Goal: Task Accomplishment & Management: Manage account settings

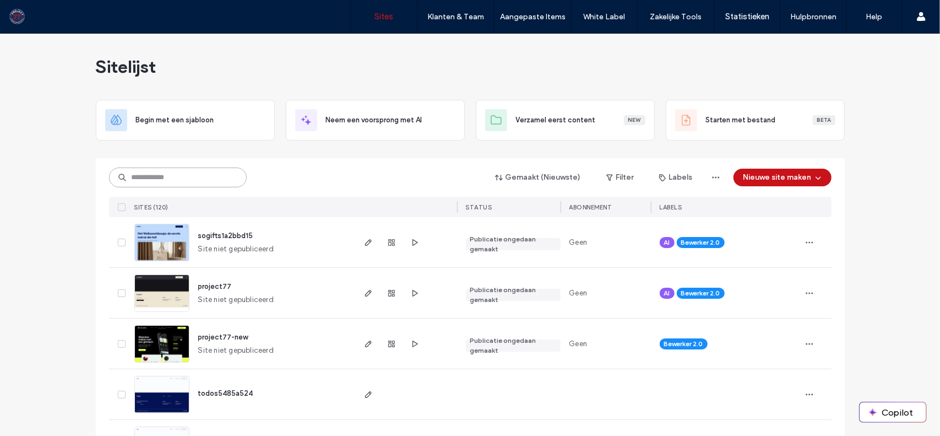
click at [165, 177] on input at bounding box center [178, 177] width 138 height 20
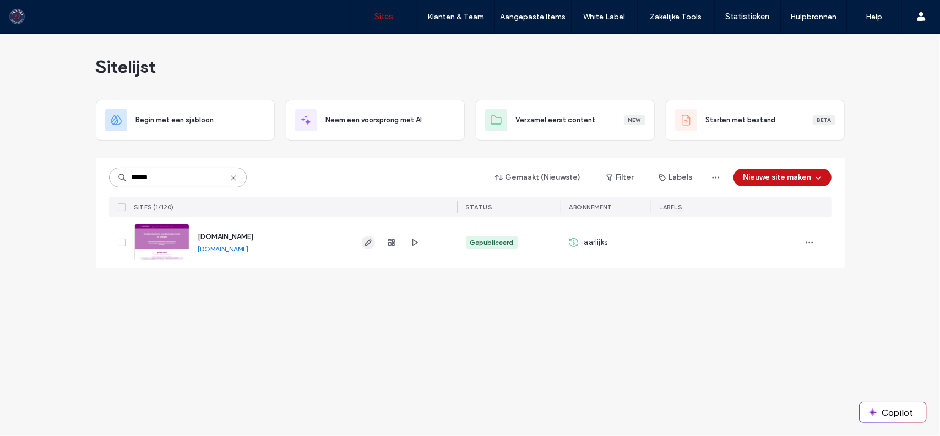
type input "******"
click at [370, 242] on icon "button" at bounding box center [368, 242] width 9 height 9
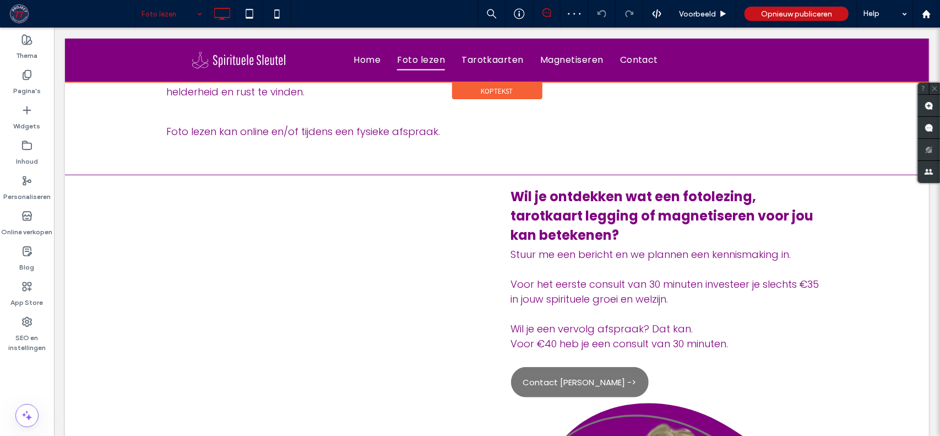
scroll to position [496, 0]
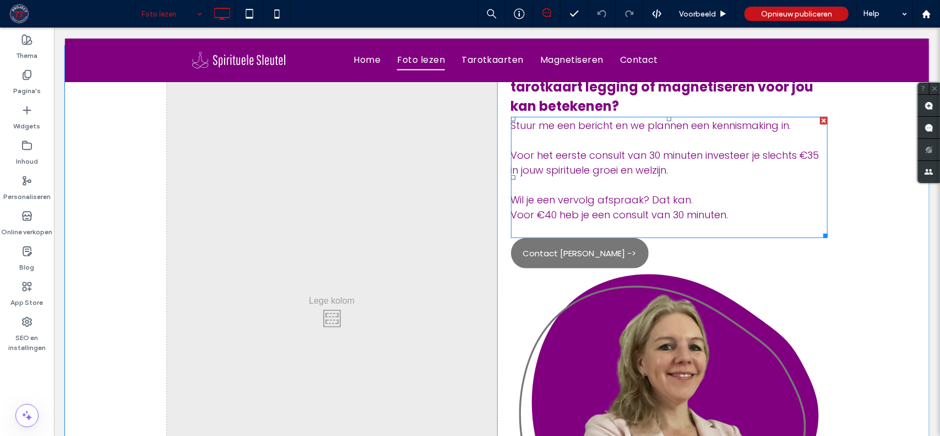
click at [800, 156] on span "Voor het eerste consult van 30 minuten investeer je slechts €35 in jouw spiritu…" at bounding box center [665, 162] width 308 height 29
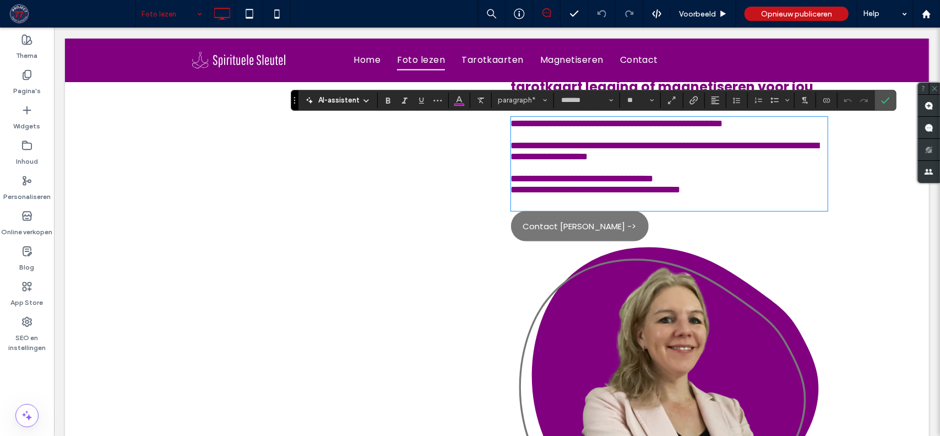
click at [818, 155] on span "**********" at bounding box center [665, 150] width 308 height 21
click at [806, 155] on span "**********" at bounding box center [665, 150] width 308 height 21
click at [550, 194] on span "**********" at bounding box center [596, 189] width 170 height 10
click at [881, 102] on use "Bevestigen" at bounding box center [885, 100] width 9 height 7
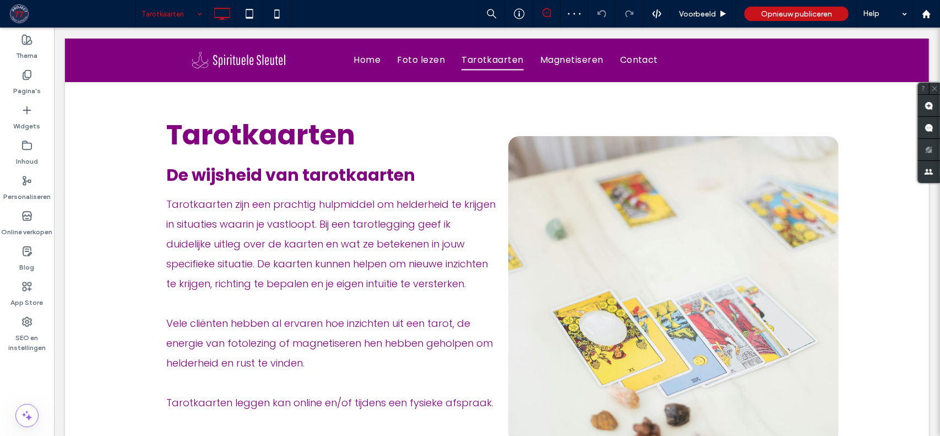
scroll to position [314, 0]
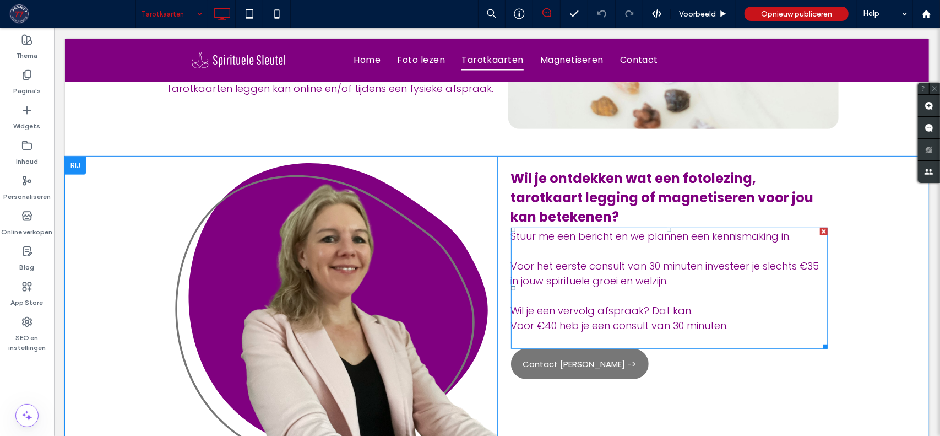
click at [816, 266] on span "Voor het eerste consult van 30 minuten investeer je slechts €35 in jouw spiritu…" at bounding box center [665, 272] width 308 height 29
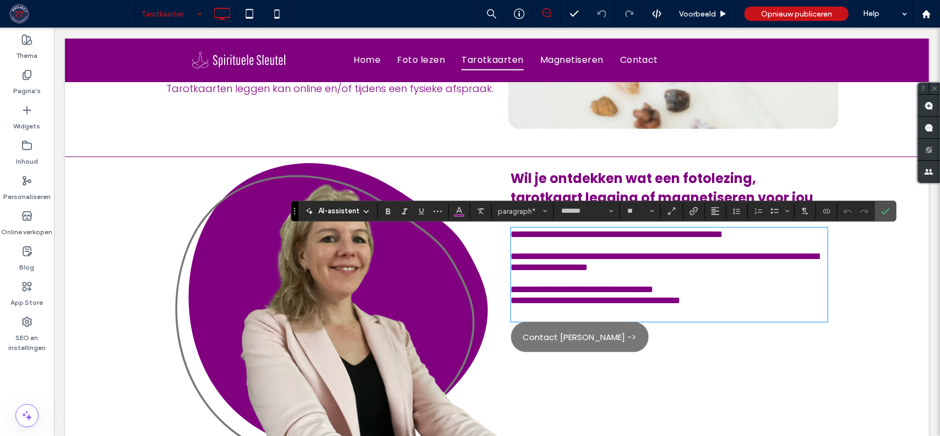
click at [817, 270] on span "**********" at bounding box center [665, 261] width 308 height 21
click at [551, 305] on span "**********" at bounding box center [596, 300] width 170 height 10
click at [881, 212] on icon "Bevestigen" at bounding box center [885, 211] width 9 height 9
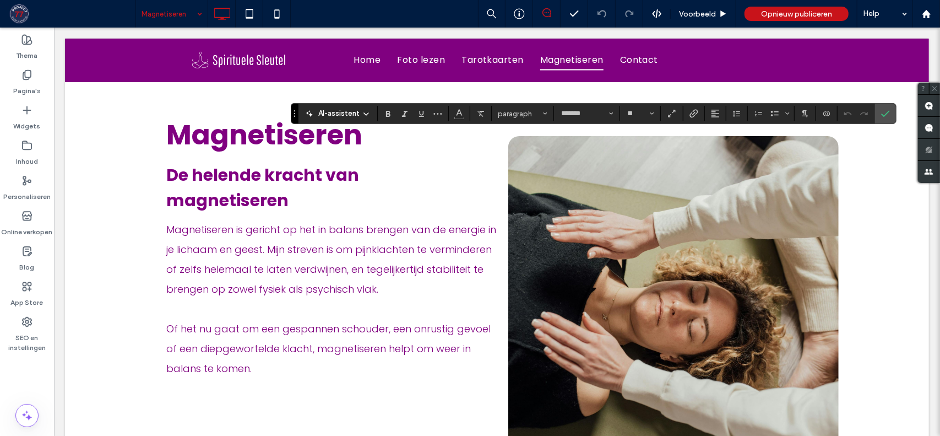
scroll to position [496, 0]
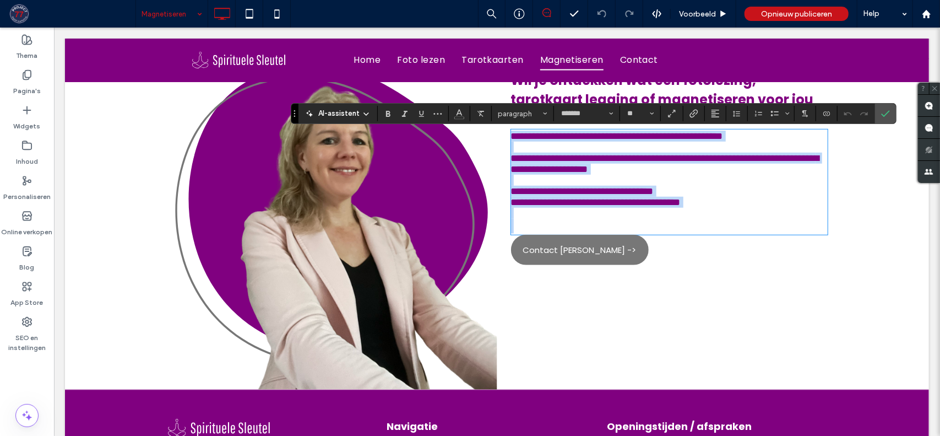
drag, startPoint x: 237, startPoint y: 128, endPoint x: 817, endPoint y: 170, distance: 580.9
click at [817, 170] on span "**********" at bounding box center [665, 163] width 308 height 21
click at [818, 170] on span "**********" at bounding box center [665, 163] width 308 height 21
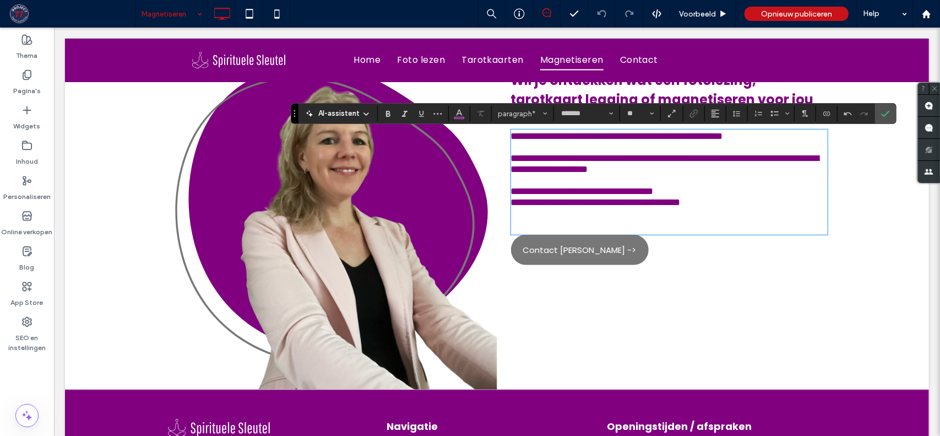
click at [551, 207] on span "**********" at bounding box center [596, 202] width 170 height 10
click at [885, 111] on icon "Bevestigen" at bounding box center [885, 113] width 9 height 9
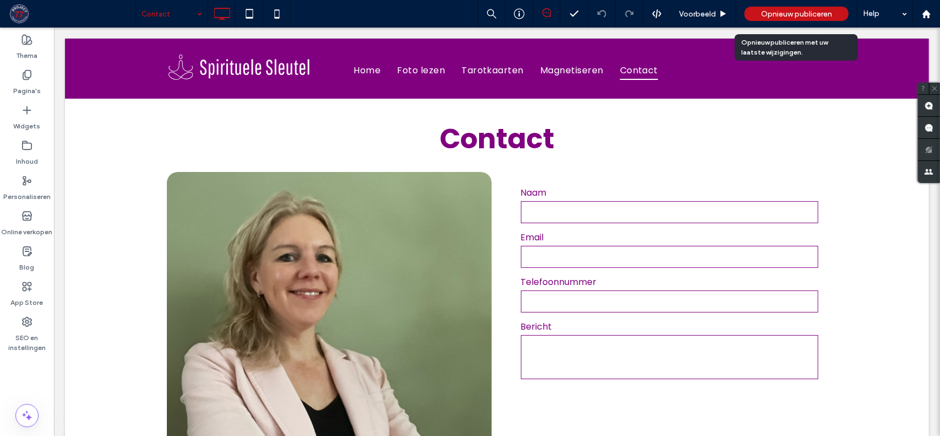
click at [793, 14] on span "Opnieuw publiceren" at bounding box center [796, 13] width 71 height 9
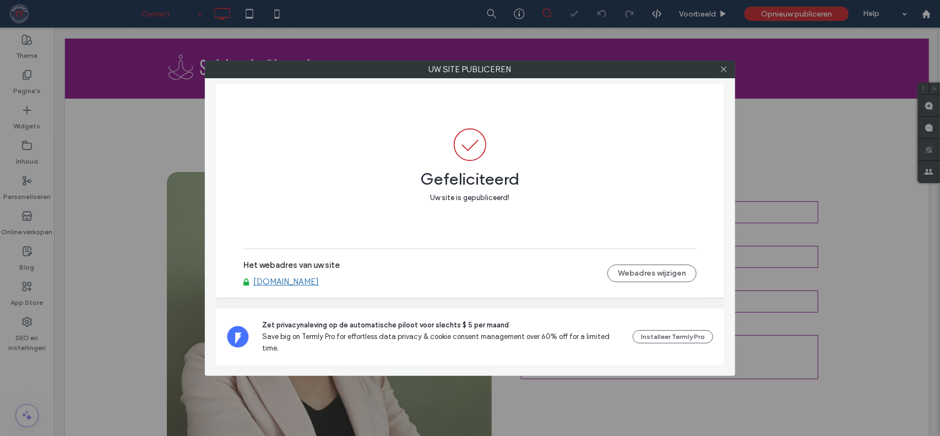
click at [311, 286] on link "www.spirituelesleutel.nl" at bounding box center [286, 282] width 66 height 10
drag, startPoint x: 725, startPoint y: 68, endPoint x: 733, endPoint y: 68, distance: 8.3
click at [725, 68] on icon at bounding box center [724, 69] width 8 height 8
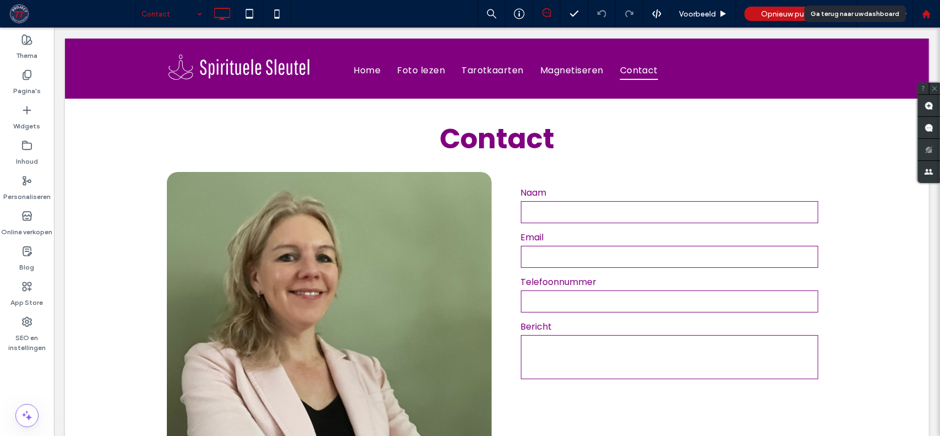
click at [934, 13] on div at bounding box center [926, 13] width 26 height 9
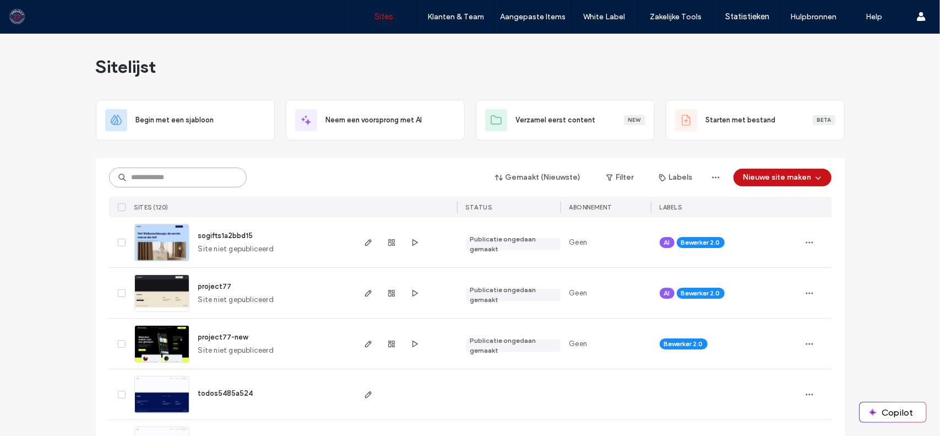
click at [158, 182] on input at bounding box center [178, 177] width 138 height 20
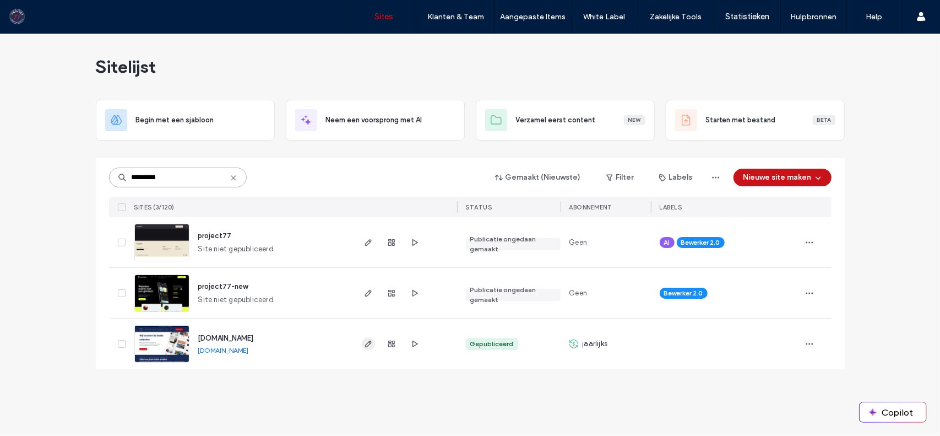
type input "*********"
click at [366, 344] on use "button" at bounding box center [368, 343] width 7 height 7
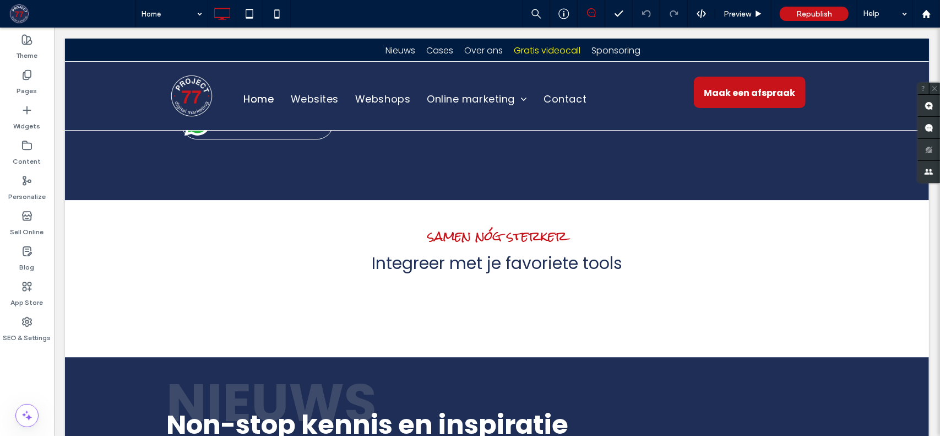
scroll to position [1708, 0]
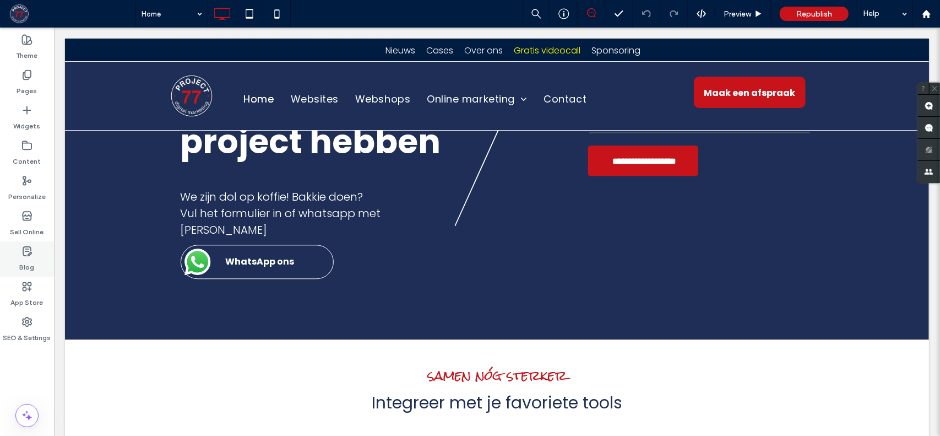
click at [31, 261] on label "Blog" at bounding box center [27, 264] width 15 height 15
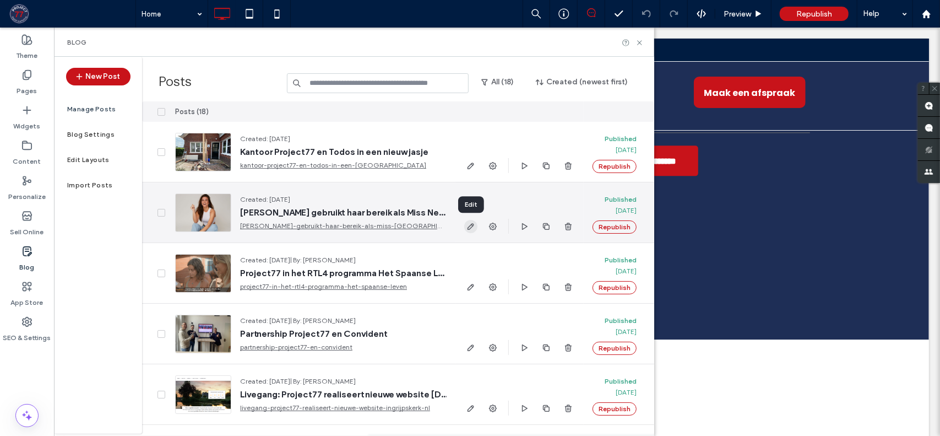
click at [470, 225] on use "button" at bounding box center [471, 226] width 7 height 7
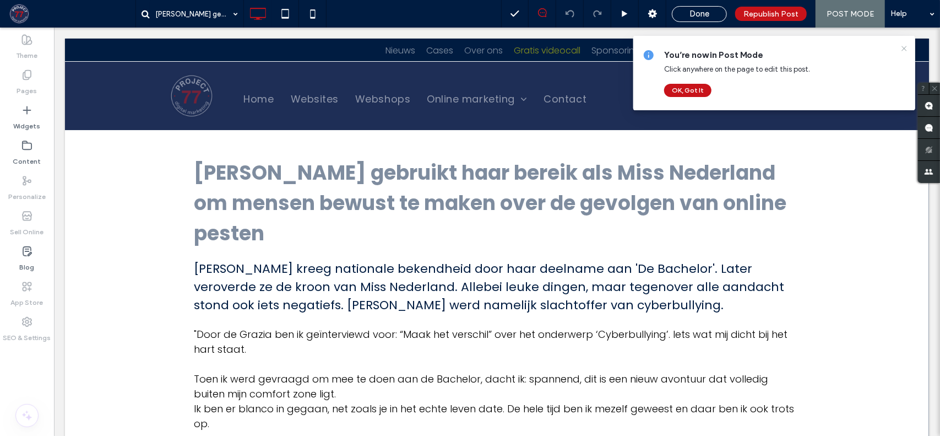
click at [906, 51] on icon at bounding box center [904, 48] width 9 height 9
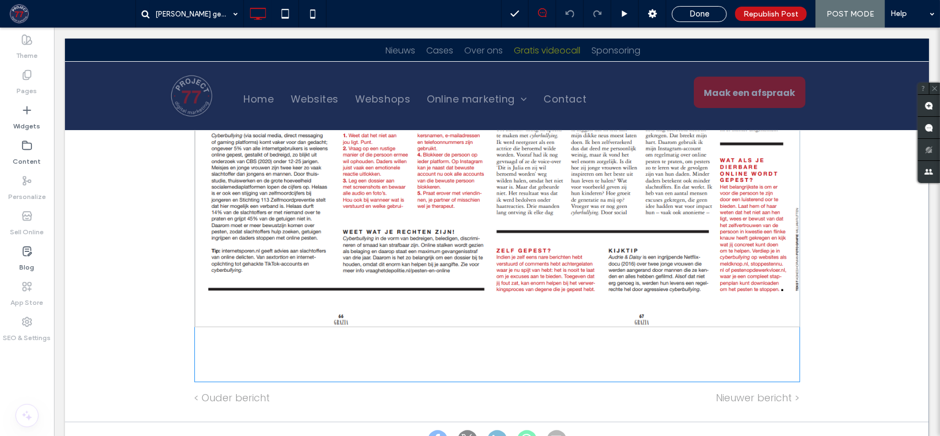
scroll to position [1597, 0]
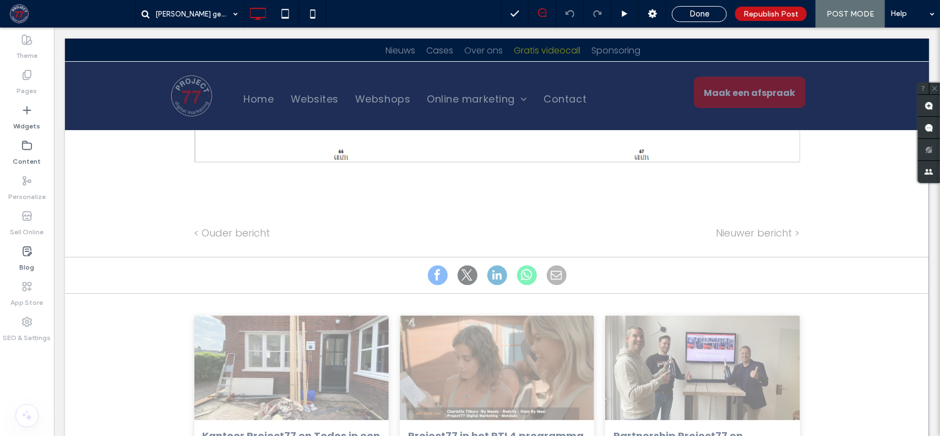
click at [588, 270] on div at bounding box center [497, 274] width 474 height 20
click at [605, 290] on u "Layout" at bounding box center [617, 292] width 25 height 9
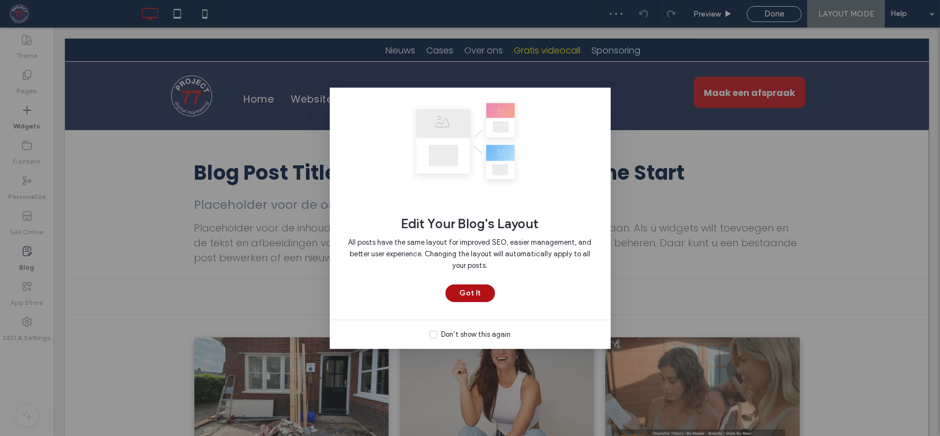
click at [477, 289] on button "Got It" at bounding box center [471, 293] width 50 height 18
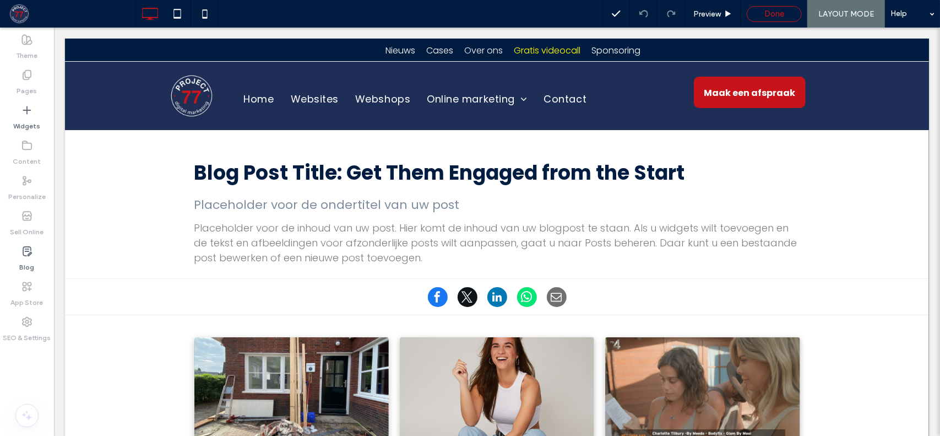
click at [757, 18] on div "Done" at bounding box center [774, 14] width 54 height 10
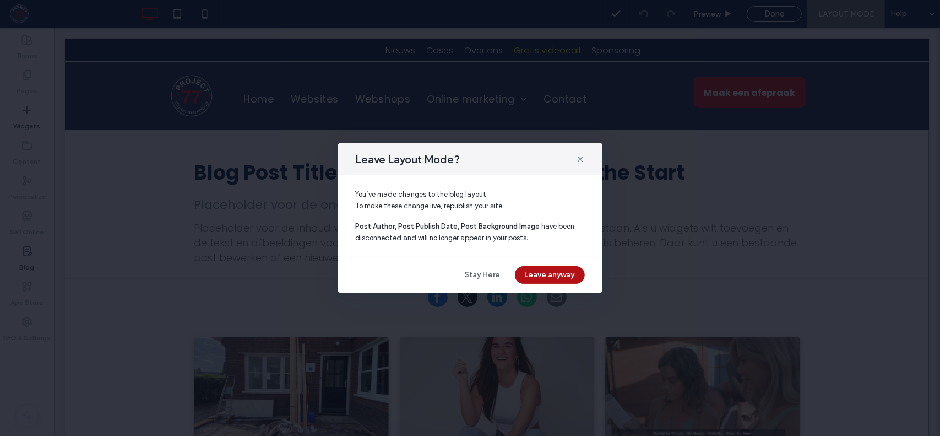
click at [532, 274] on button "Leave anyway" at bounding box center [550, 275] width 70 height 18
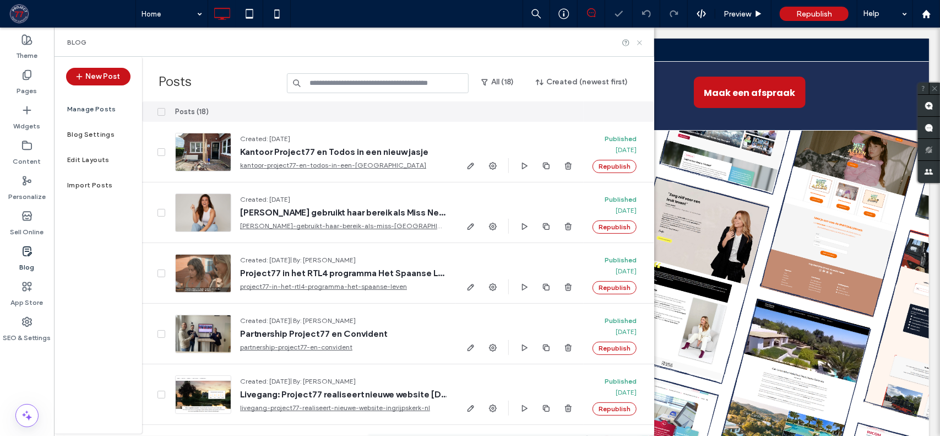
click at [639, 42] on icon at bounding box center [640, 43] width 8 height 8
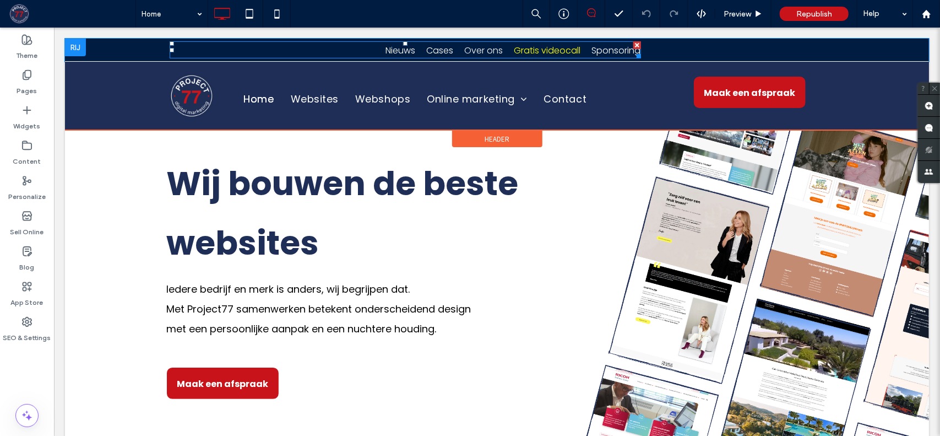
click at [525, 51] on link "Gratis videocall" at bounding box center [547, 50] width 67 height 13
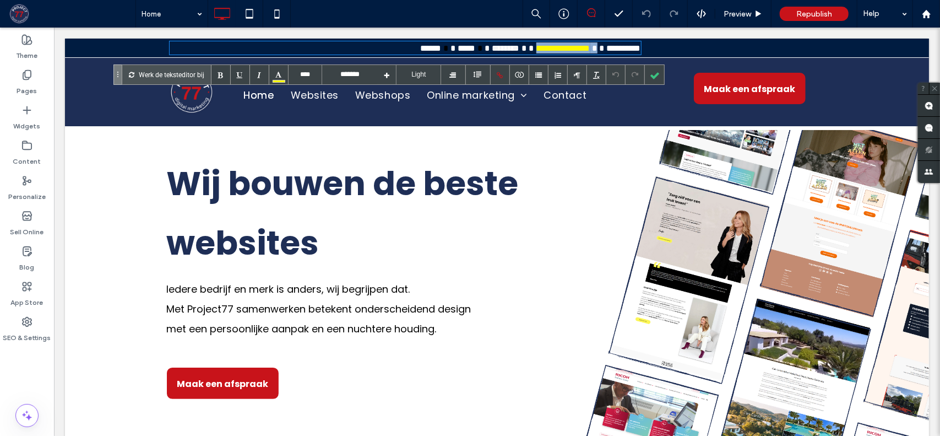
drag, startPoint x: 576, startPoint y: 50, endPoint x: 510, endPoint y: 50, distance: 66.1
click at [510, 50] on font "**********" at bounding box center [545, 48] width 124 height 8
click at [652, 69] on div at bounding box center [654, 74] width 19 height 19
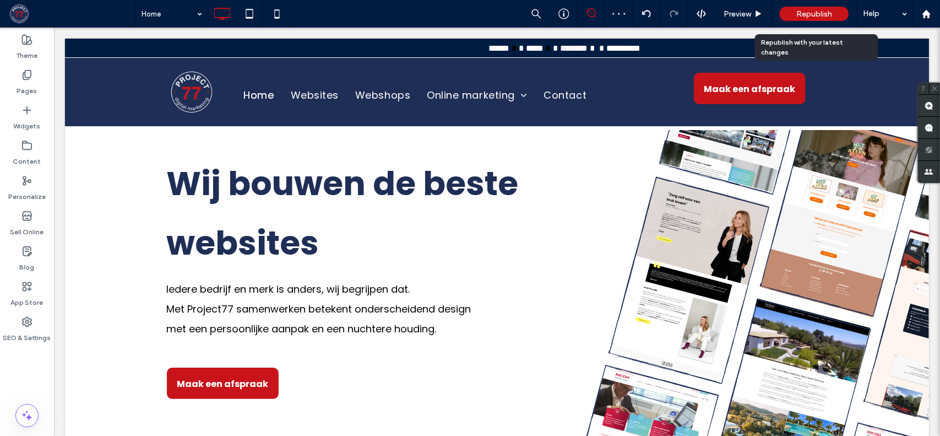
click at [818, 13] on span "Republish" at bounding box center [814, 13] width 36 height 9
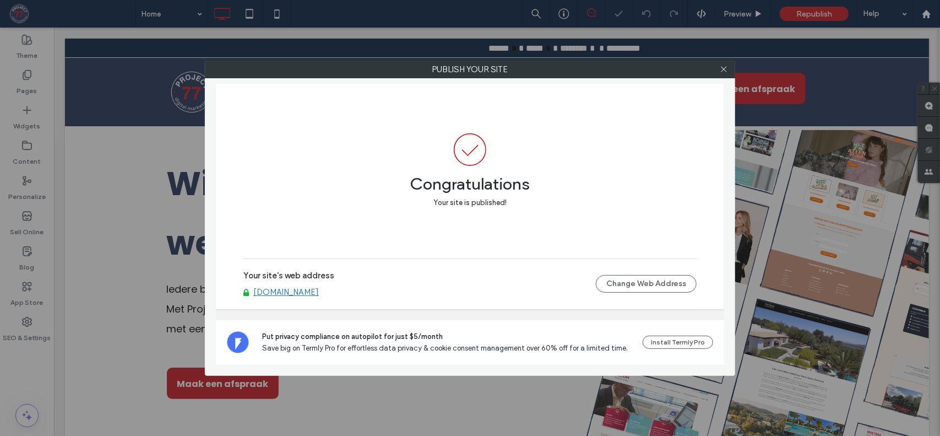
click at [297, 291] on link "[DOMAIN_NAME]" at bounding box center [286, 292] width 66 height 10
click at [723, 67] on icon at bounding box center [724, 69] width 8 height 8
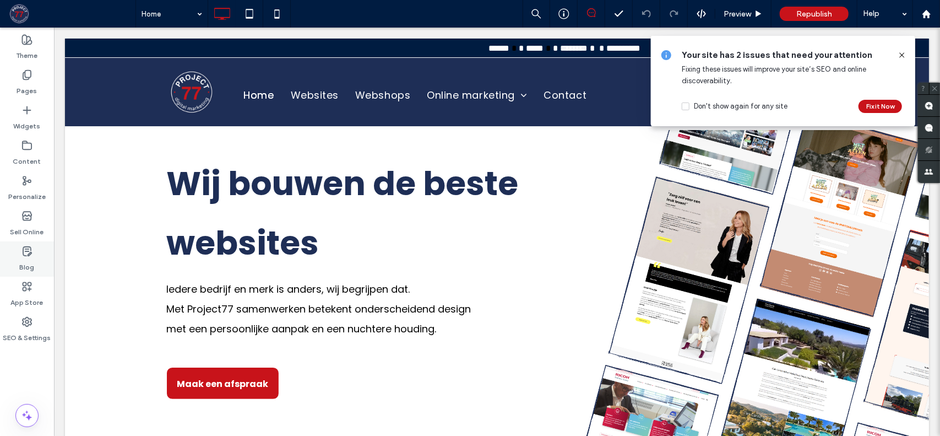
click at [36, 245] on div "Blog" at bounding box center [27, 258] width 54 height 35
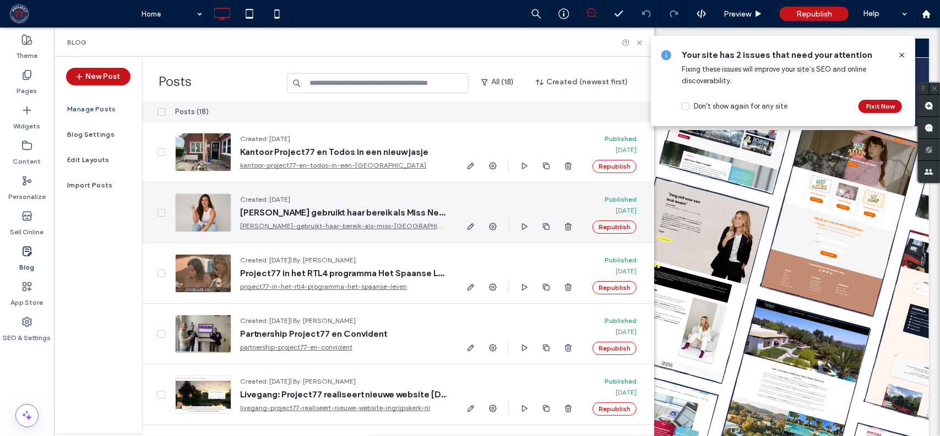
click at [468, 225] on icon "button" at bounding box center [471, 226] width 9 height 9
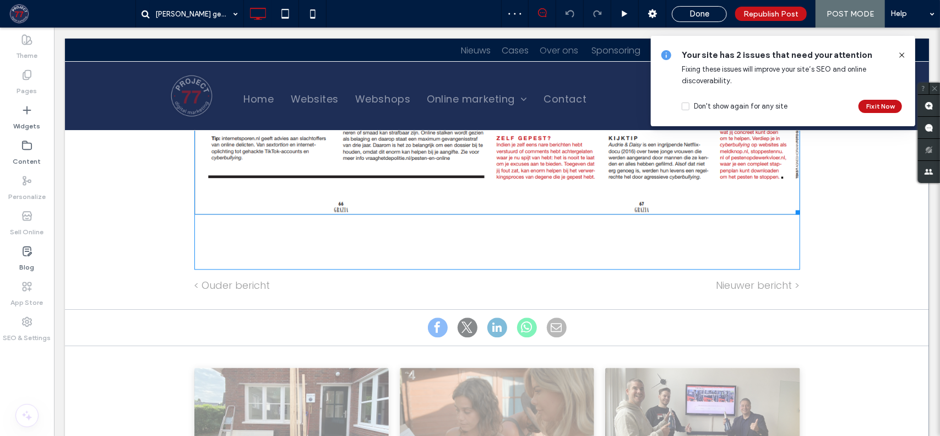
scroll to position [1652, 0]
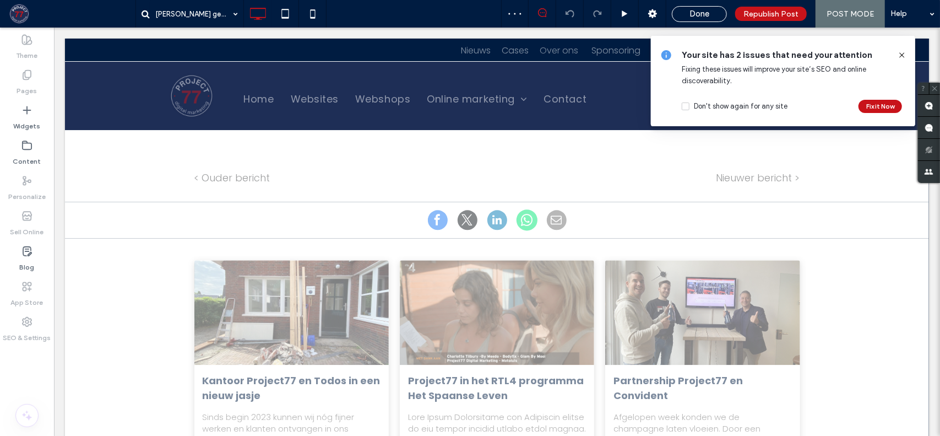
click at [519, 216] on span at bounding box center [526, 219] width 21 height 21
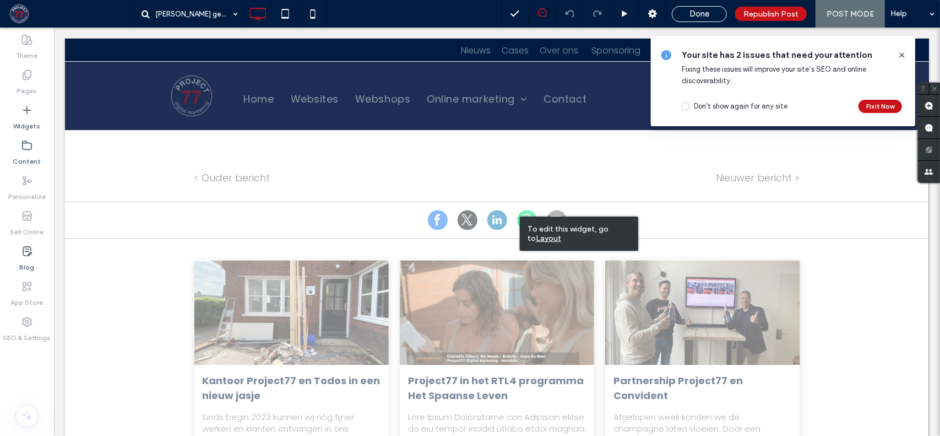
click at [539, 237] on u "Layout" at bounding box center [548, 238] width 25 height 9
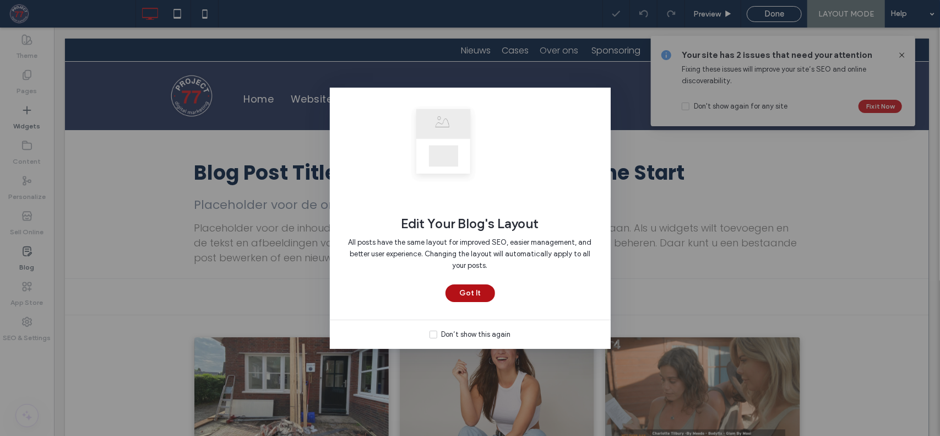
click at [460, 296] on button "Got It" at bounding box center [471, 293] width 50 height 18
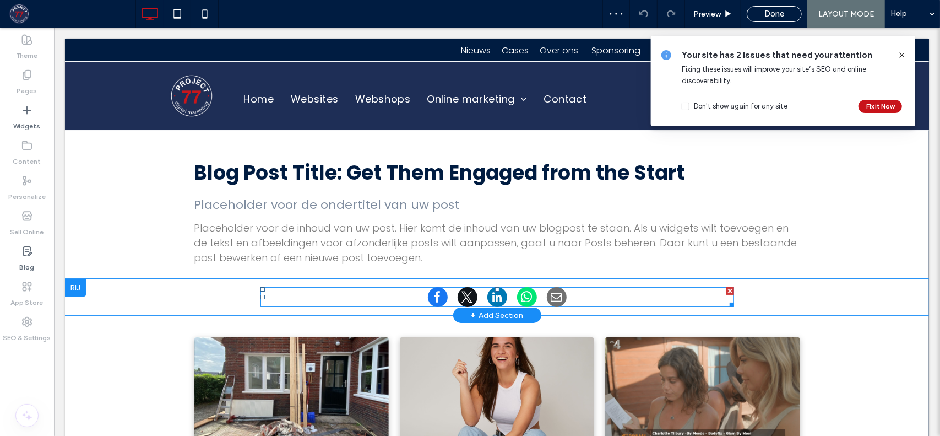
click at [597, 299] on div at bounding box center [497, 296] width 474 height 20
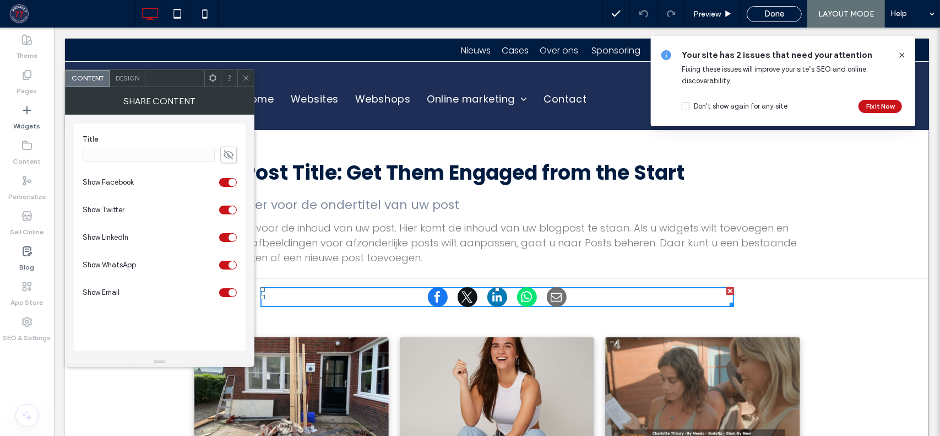
click at [133, 82] on span "Design" at bounding box center [128, 78] width 24 height 8
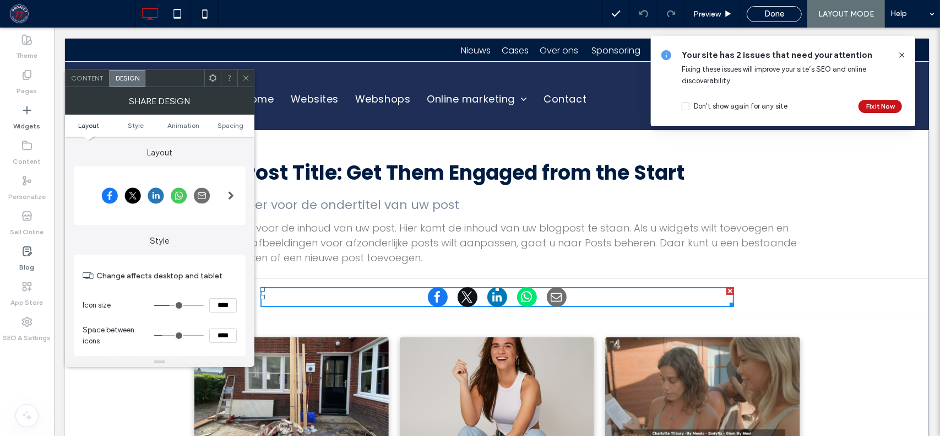
click at [230, 194] on span at bounding box center [231, 195] width 6 height 9
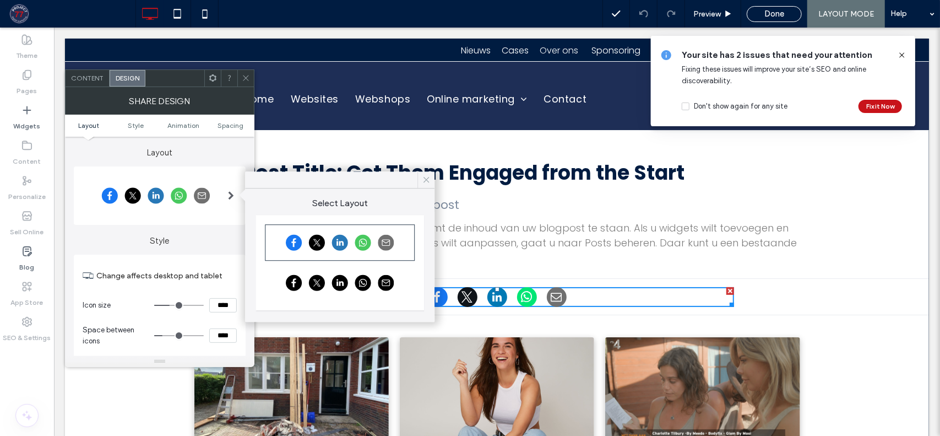
click at [424, 177] on use at bounding box center [427, 180] width 6 height 6
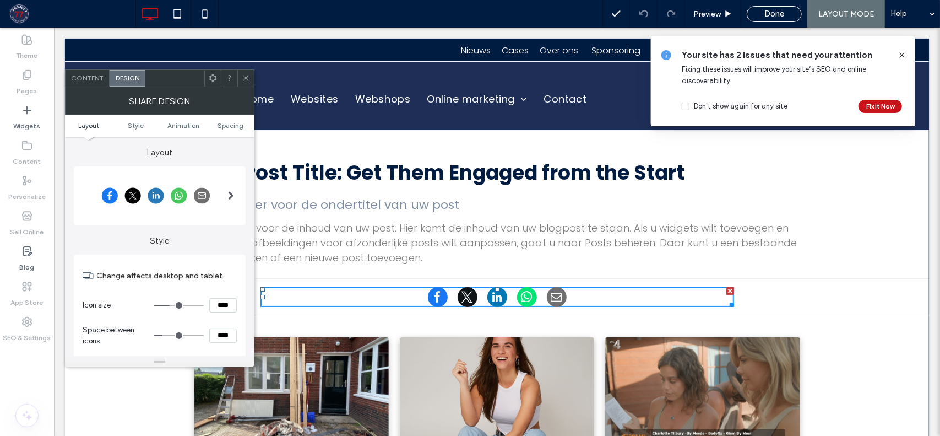
click at [90, 77] on span "Content" at bounding box center [87, 78] width 32 height 8
